Goal: Find specific page/section: Find specific page/section

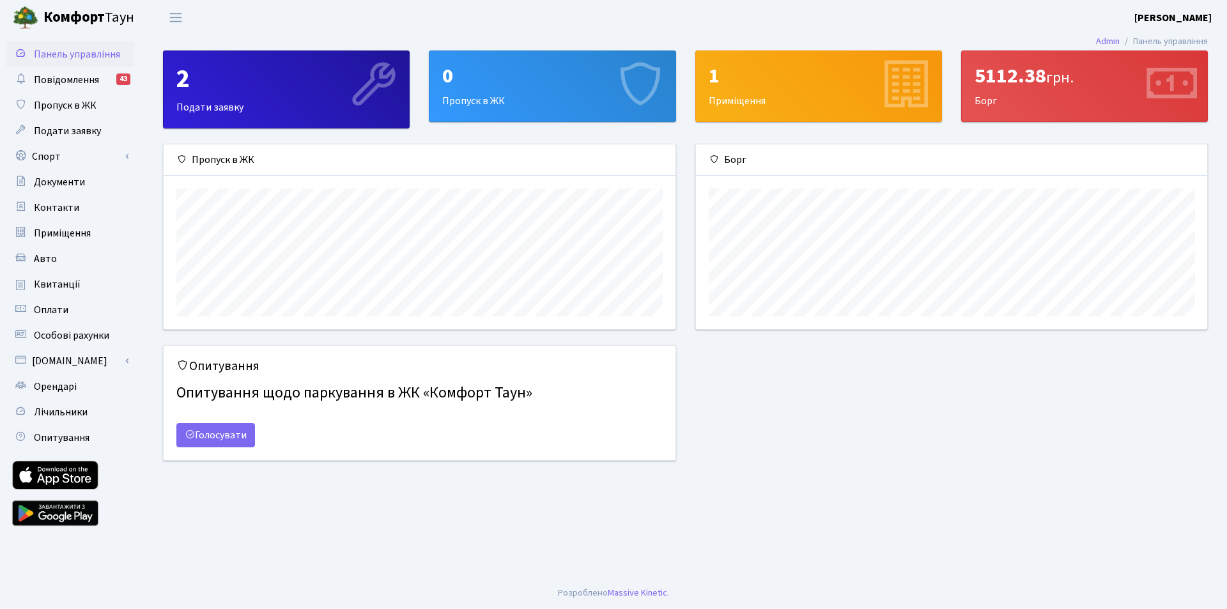
scroll to position [185, 511]
click at [62, 311] on span "Оплати" at bounding box center [51, 310] width 35 height 14
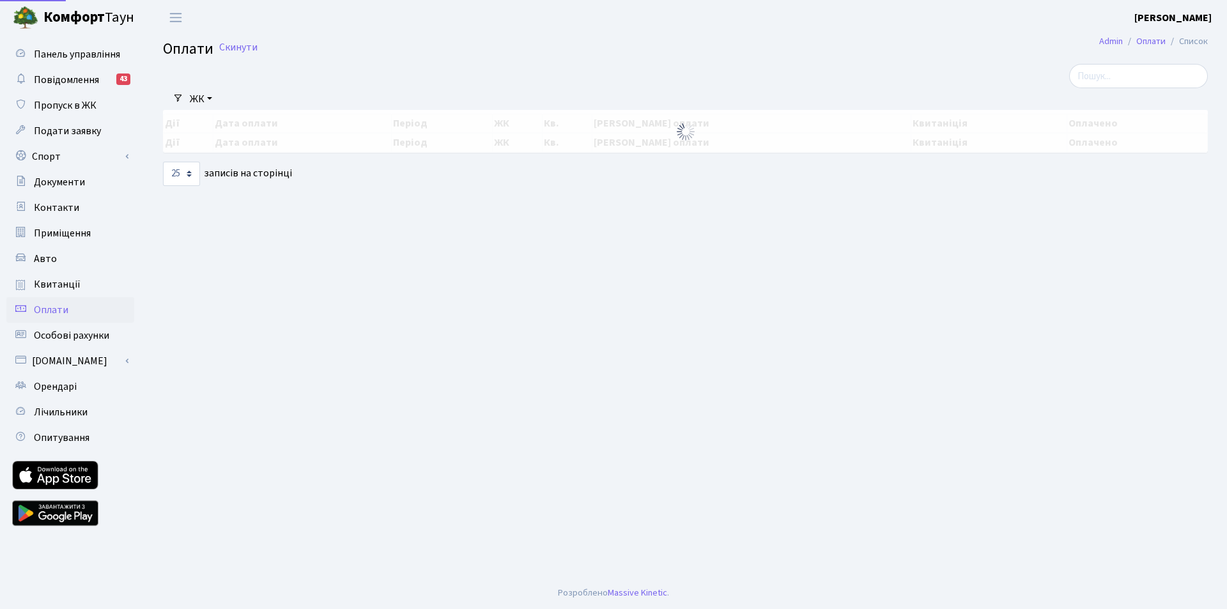
select select "25"
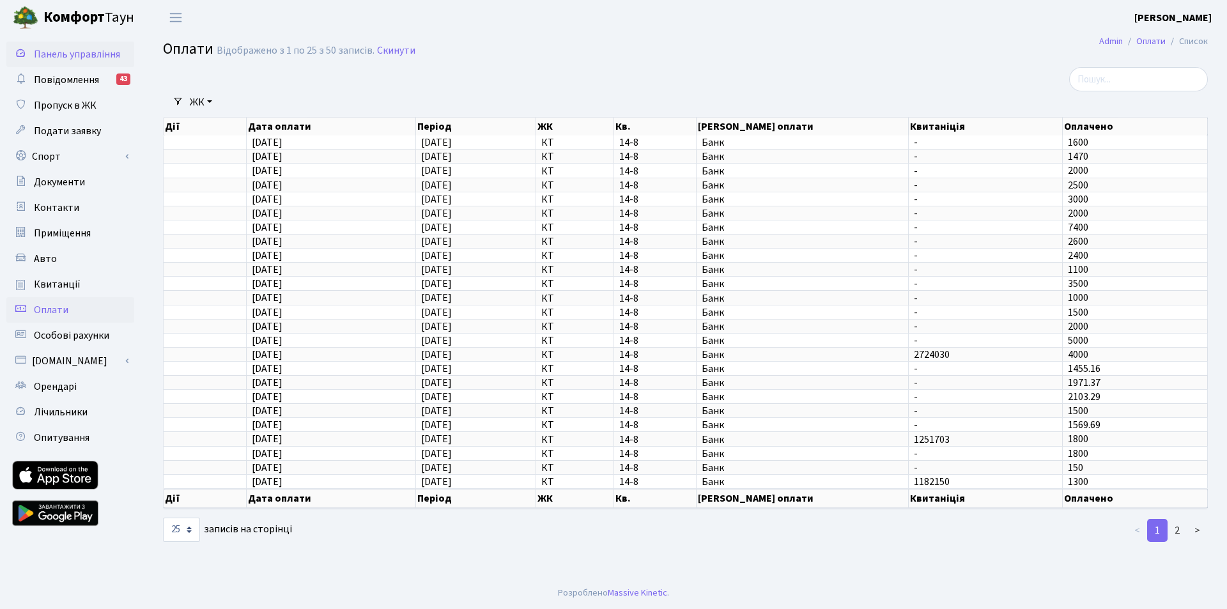
click at [57, 54] on span "Панель управління" at bounding box center [77, 54] width 86 height 14
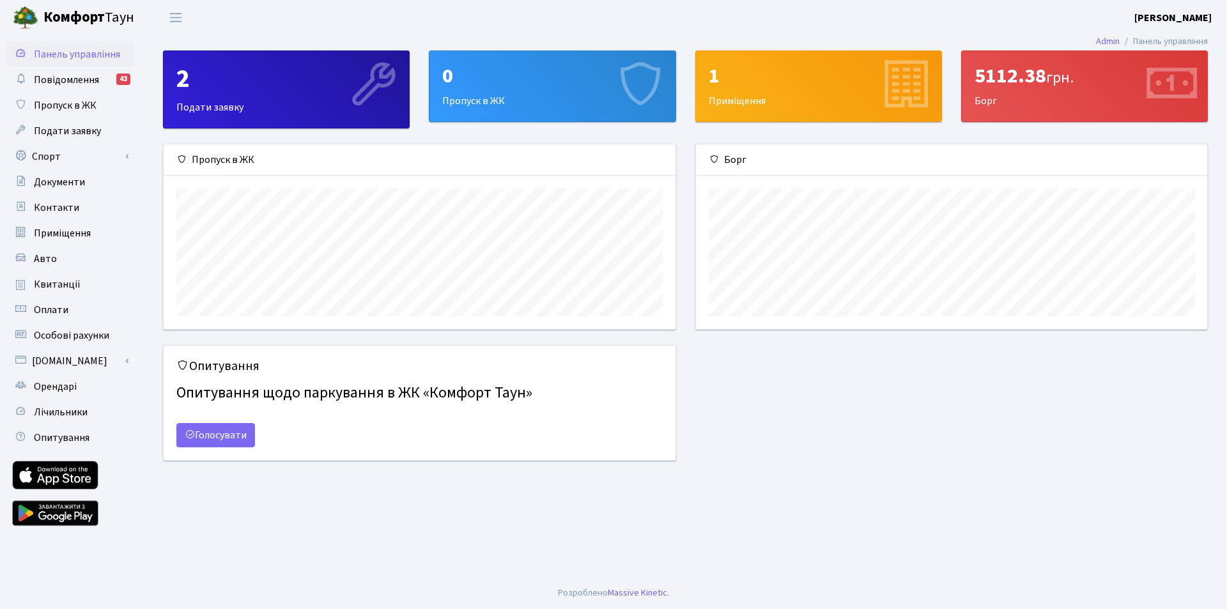
scroll to position [185, 511]
